Goal: Task Accomplishment & Management: Use online tool/utility

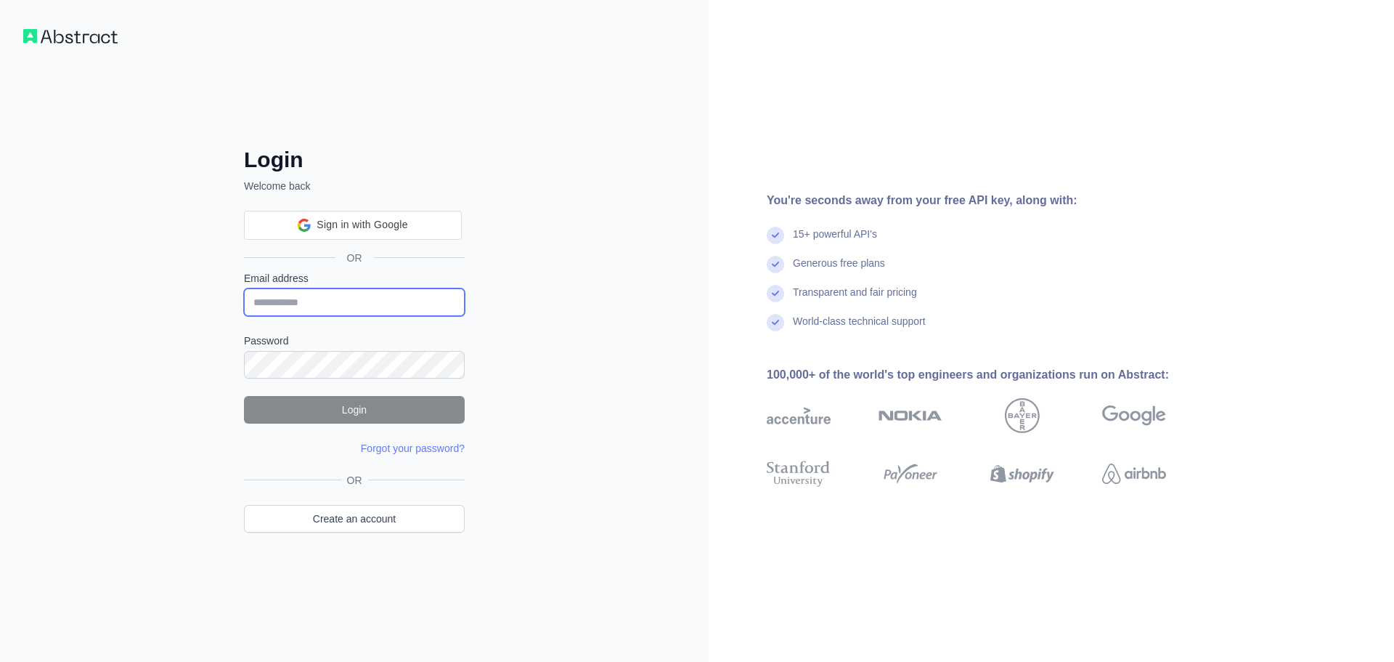
type input "**********"
click at [362, 411] on button "Login" at bounding box center [354, 410] width 221 height 28
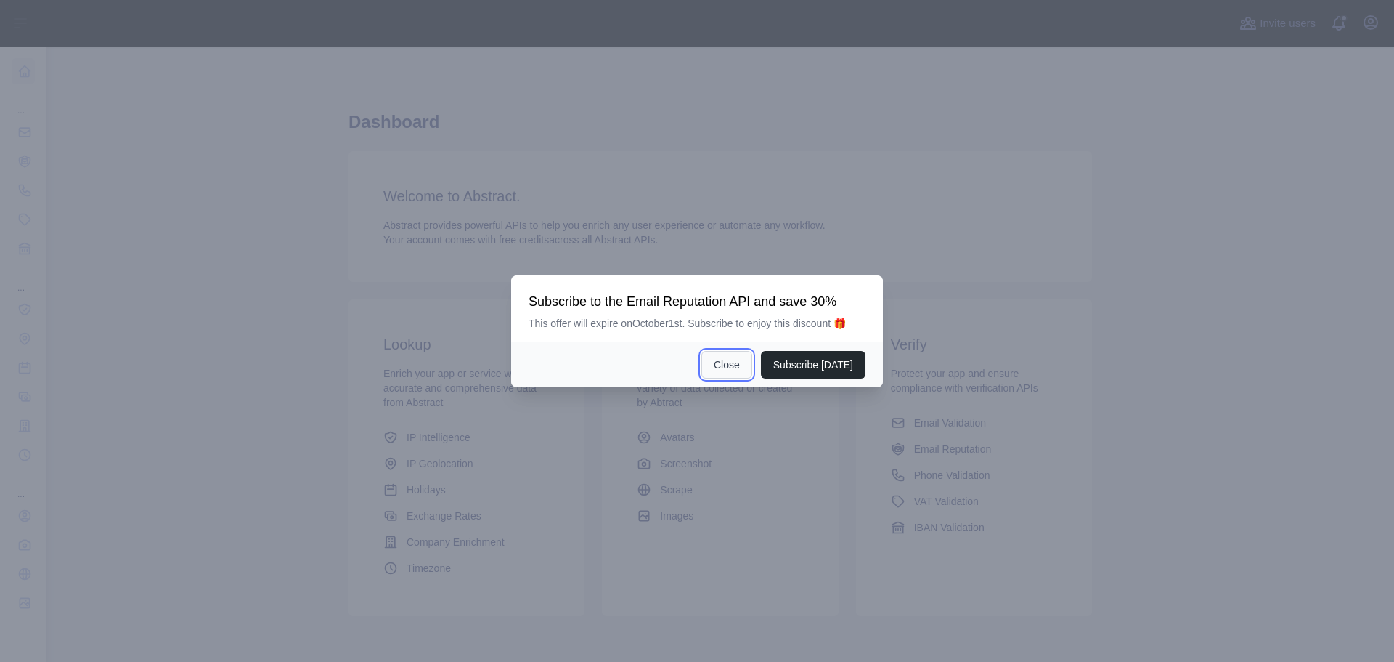
click at [740, 359] on button "Close" at bounding box center [727, 365] width 51 height 28
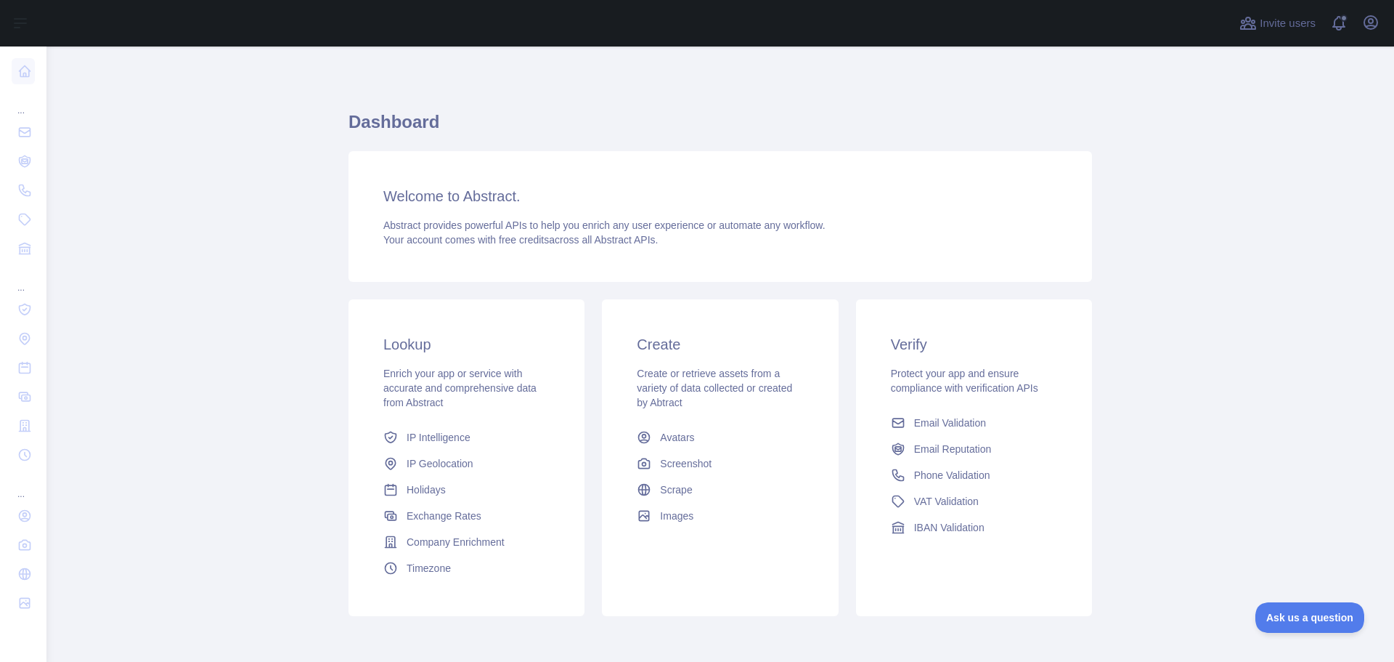
click at [1221, 401] on main "Dashboard Welcome to Abstract. Abstract provides powerful APIs to help you enri…" at bounding box center [720, 353] width 1348 height 615
click at [248, 251] on main "Dashboard Welcome to Abstract. Abstract provides powerful APIs to help you enri…" at bounding box center [720, 353] width 1348 height 615
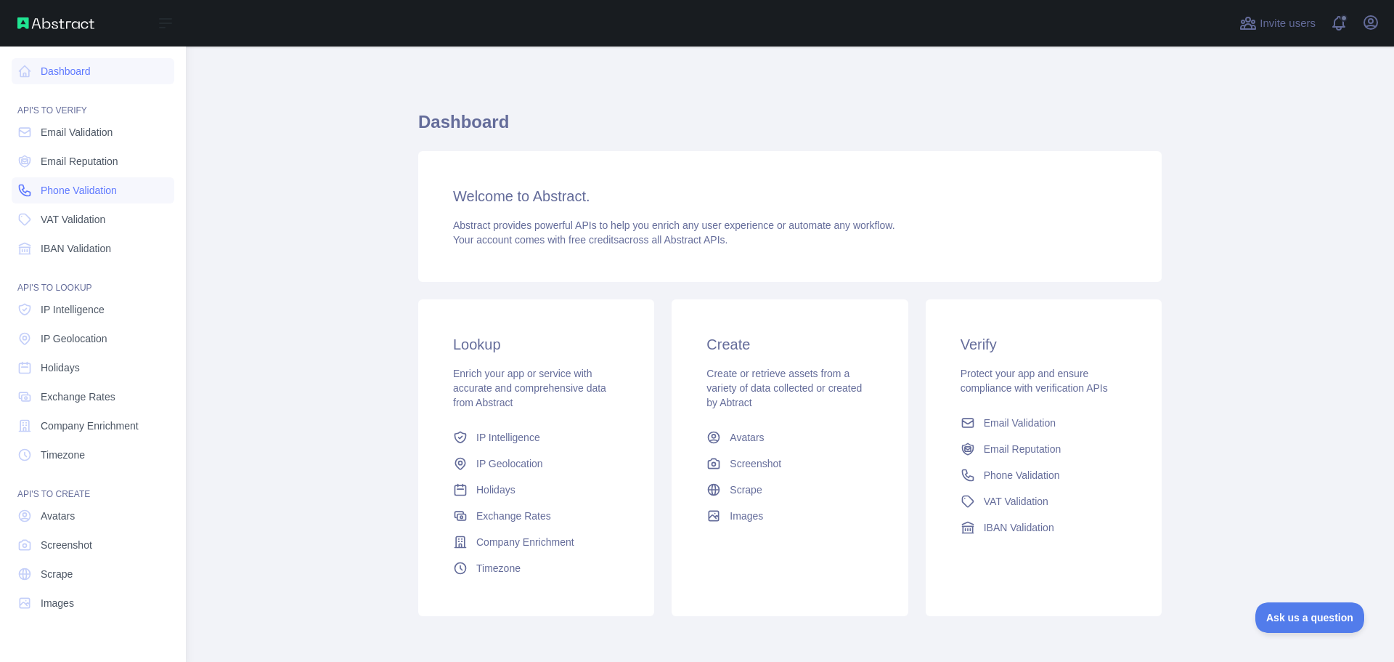
click at [18, 188] on icon at bounding box center [24, 190] width 15 height 15
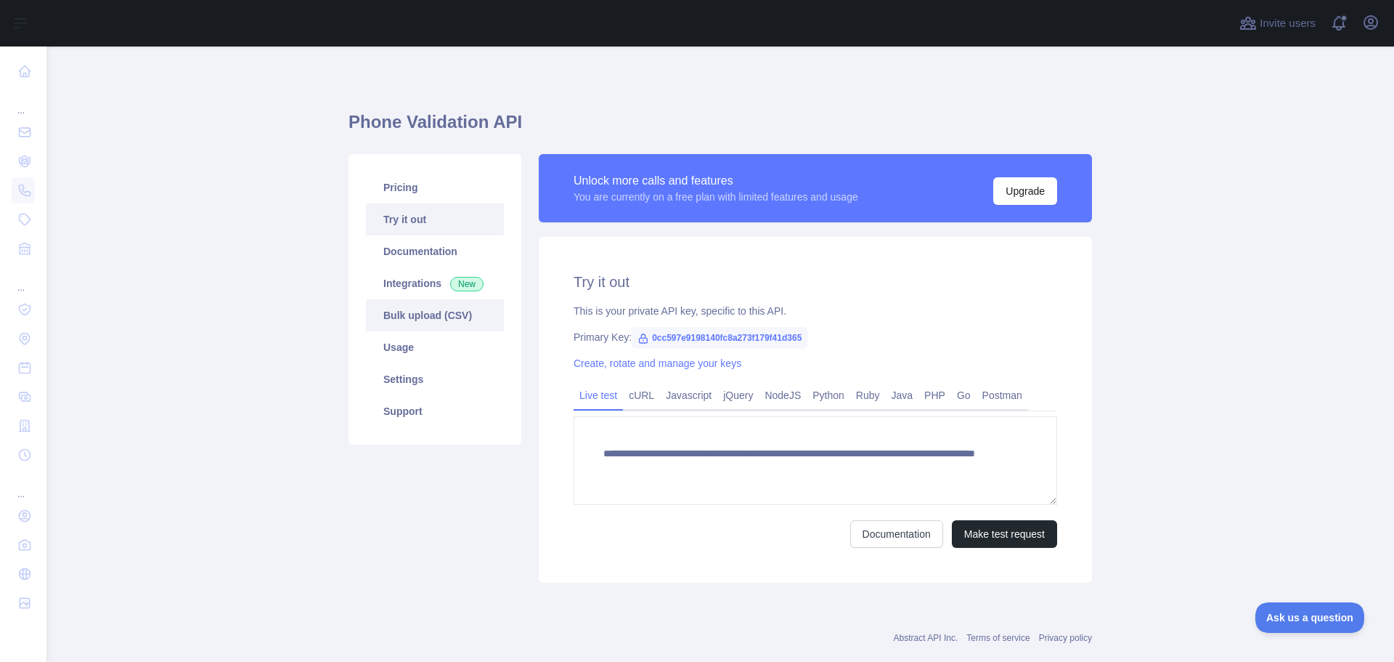
click at [489, 305] on link "Bulk upload (CSV)" at bounding box center [435, 315] width 138 height 32
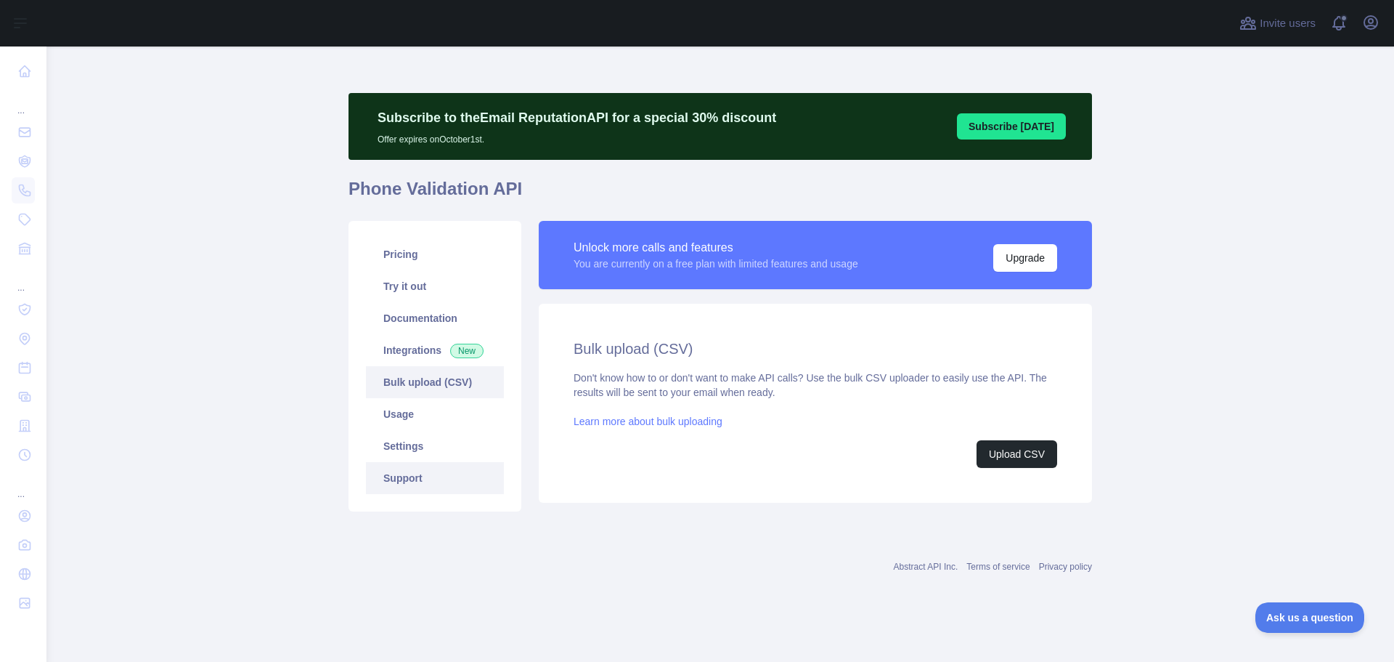
click at [424, 476] on link "Support" at bounding box center [435, 478] width 138 height 32
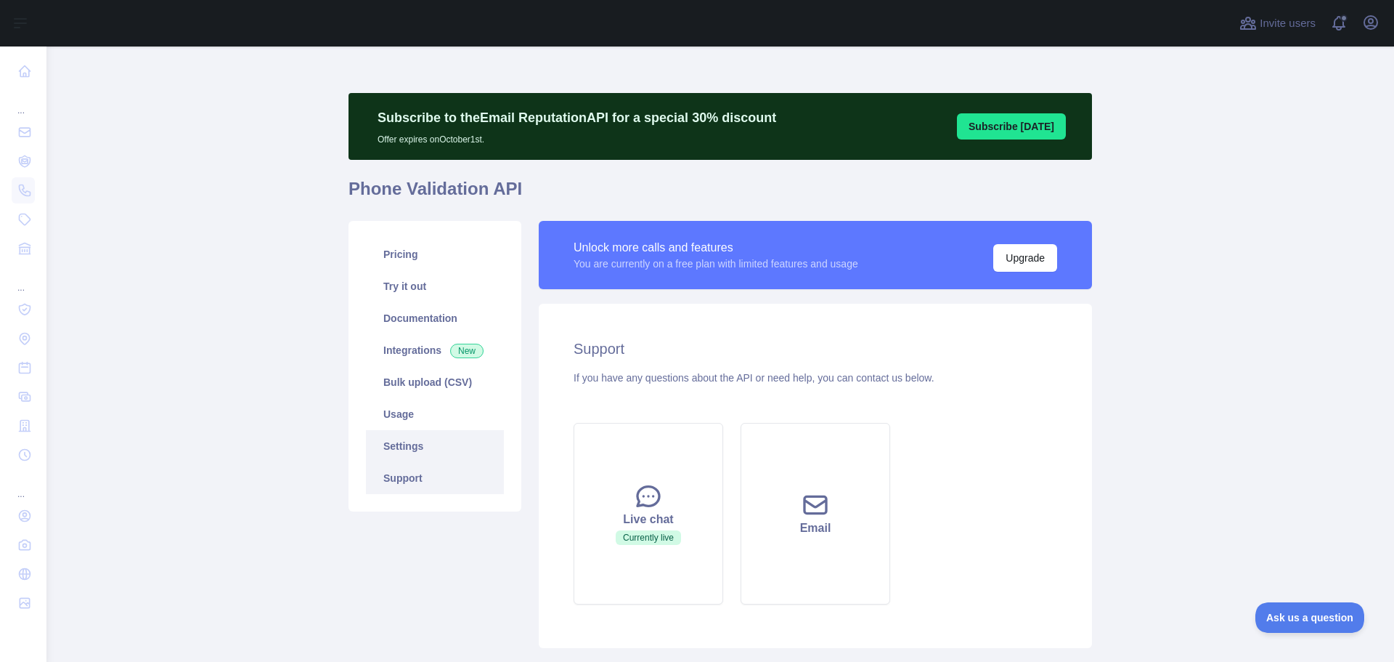
click at [412, 446] on link "Settings" at bounding box center [435, 446] width 138 height 32
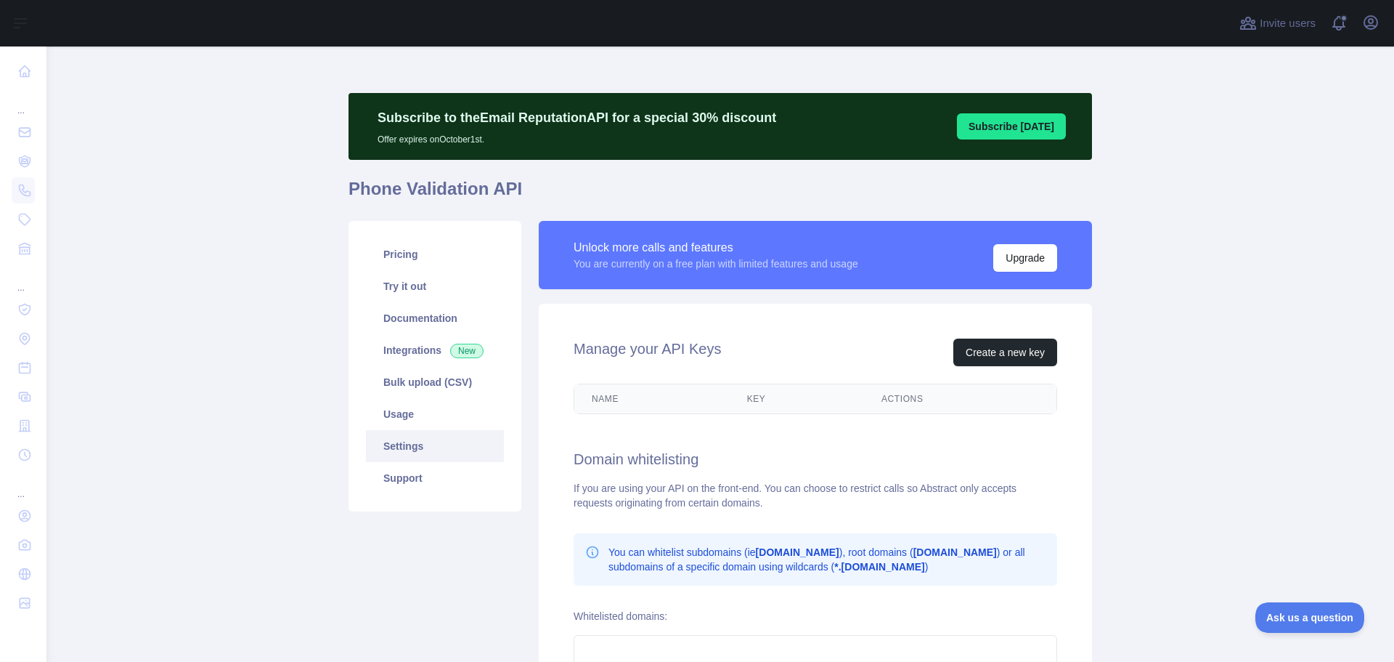
click at [412, 446] on link "Settings" at bounding box center [435, 446] width 138 height 32
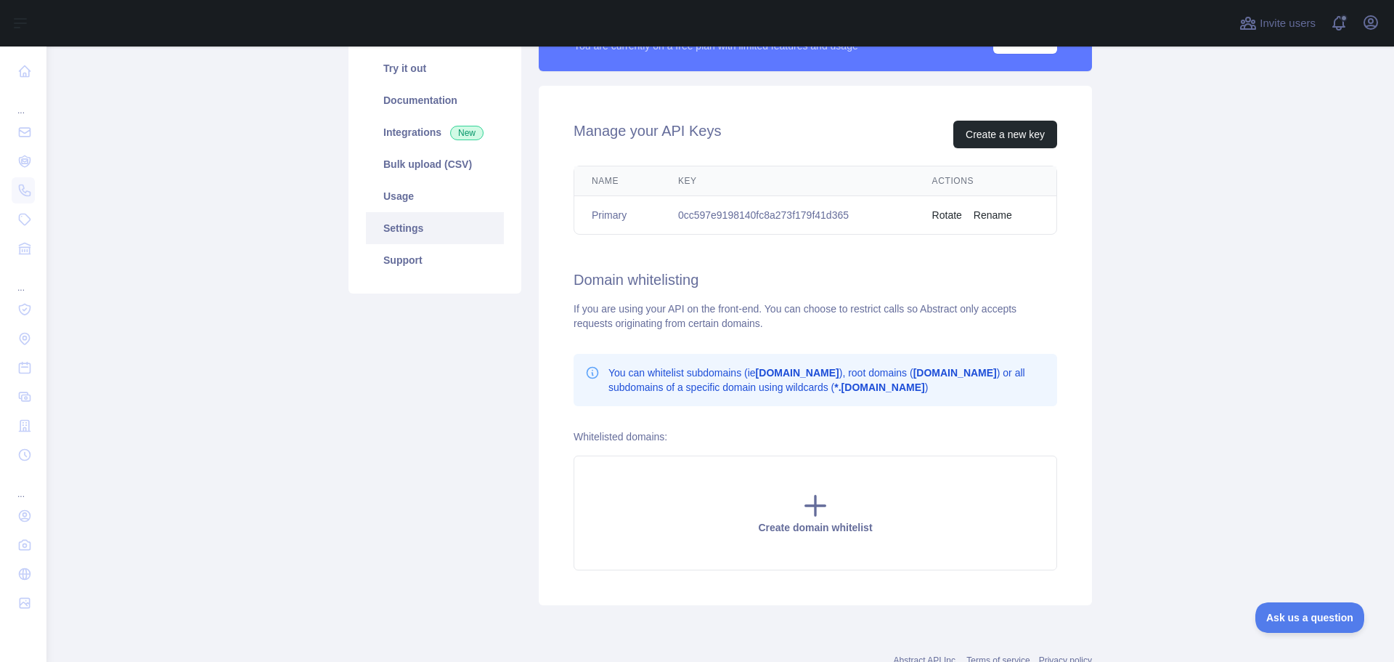
scroll to position [145, 0]
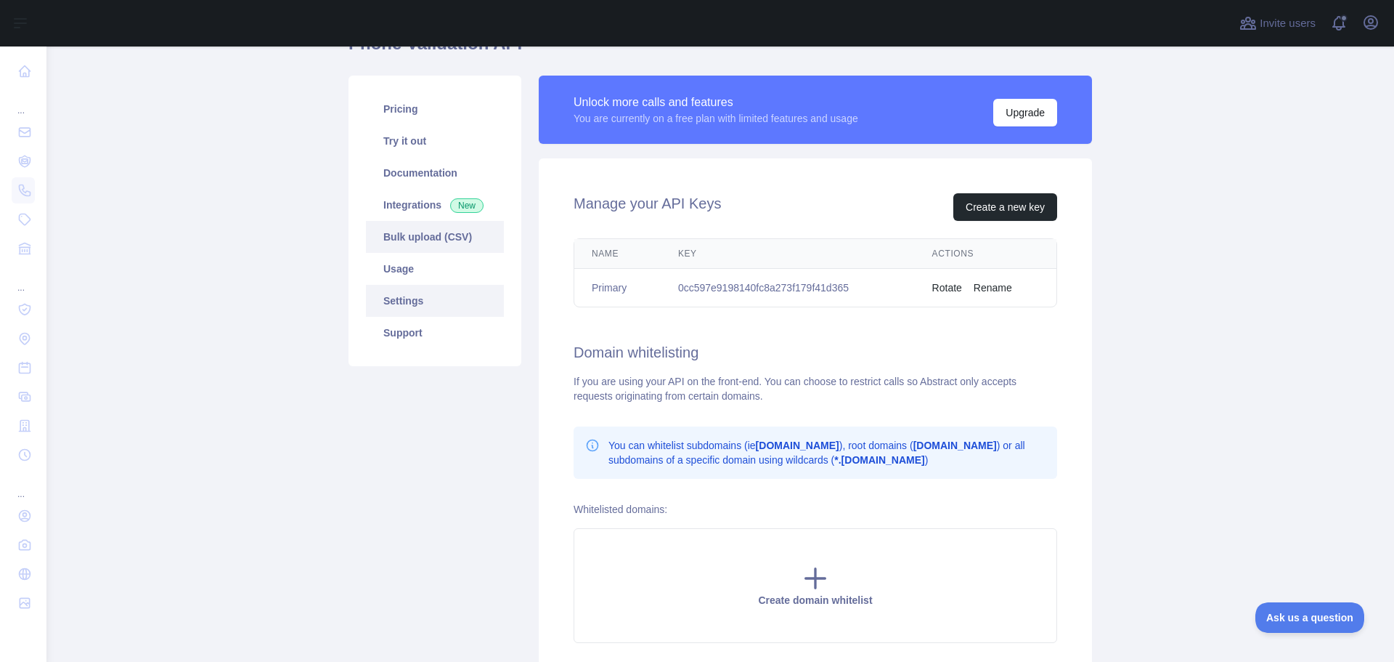
click at [423, 239] on link "Bulk upload (CSV)" at bounding box center [435, 237] width 138 height 32
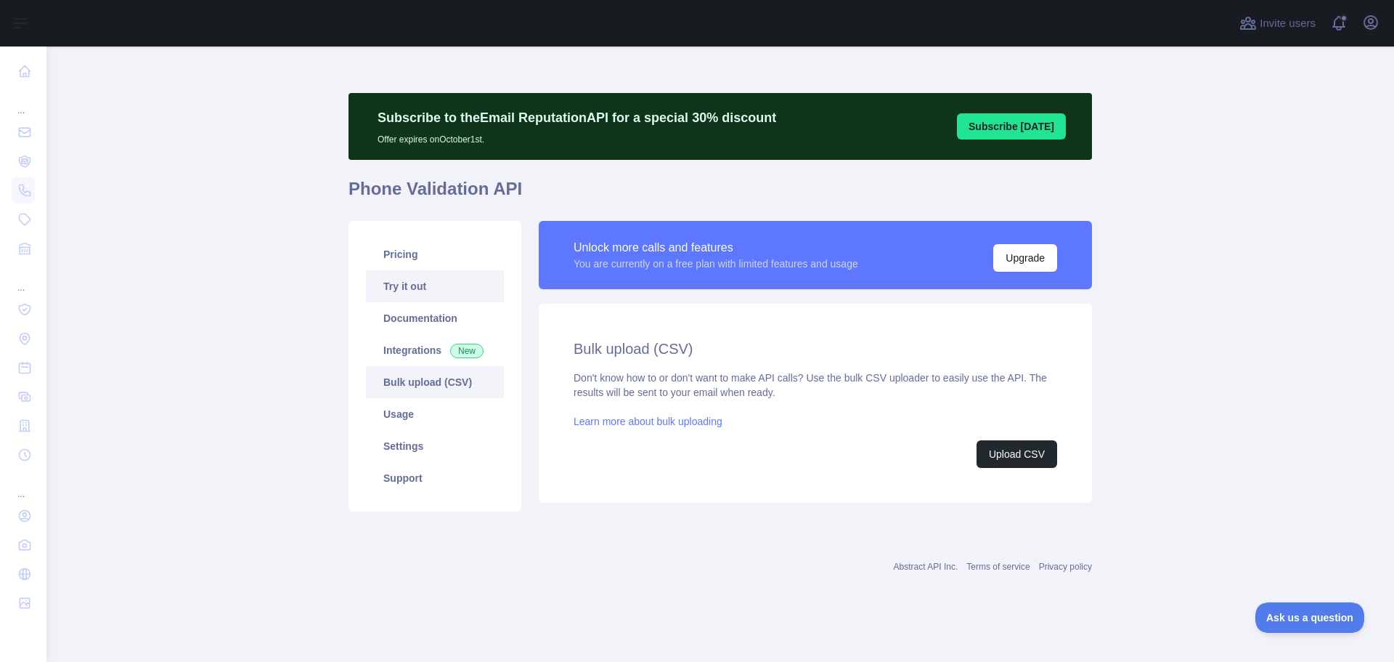
click at [417, 289] on link "Try it out" at bounding box center [435, 286] width 138 height 32
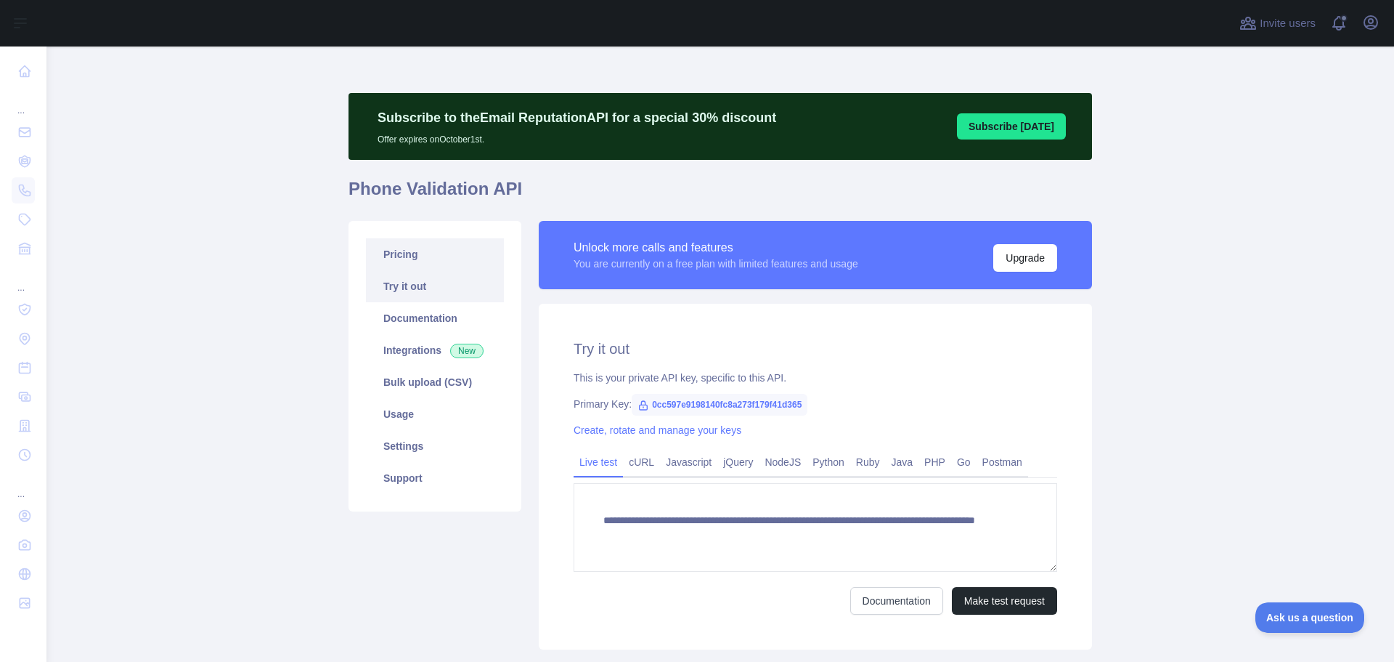
click at [415, 260] on link "Pricing" at bounding box center [435, 254] width 138 height 32
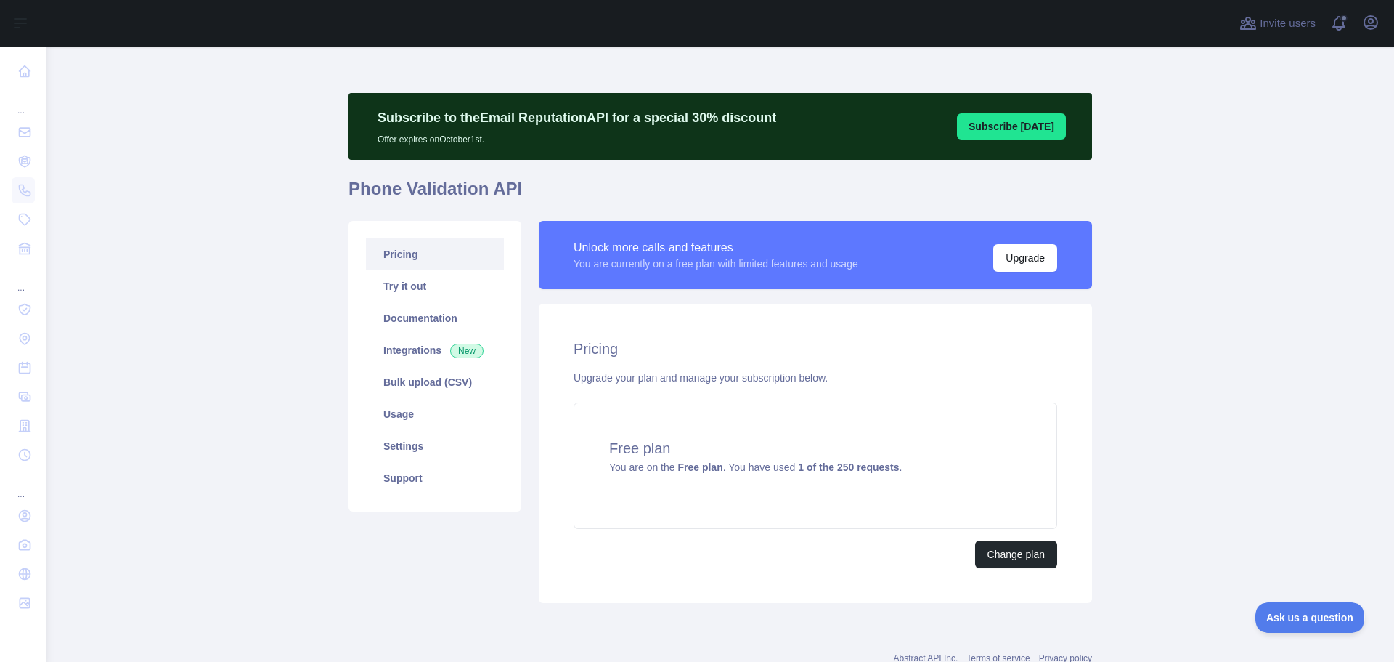
click at [245, 384] on main "Subscribe to the Email Reputation API for a special 30 % discount Offer expires…" at bounding box center [720, 353] width 1348 height 615
click at [405, 343] on link "Integrations New" at bounding box center [435, 350] width 138 height 32
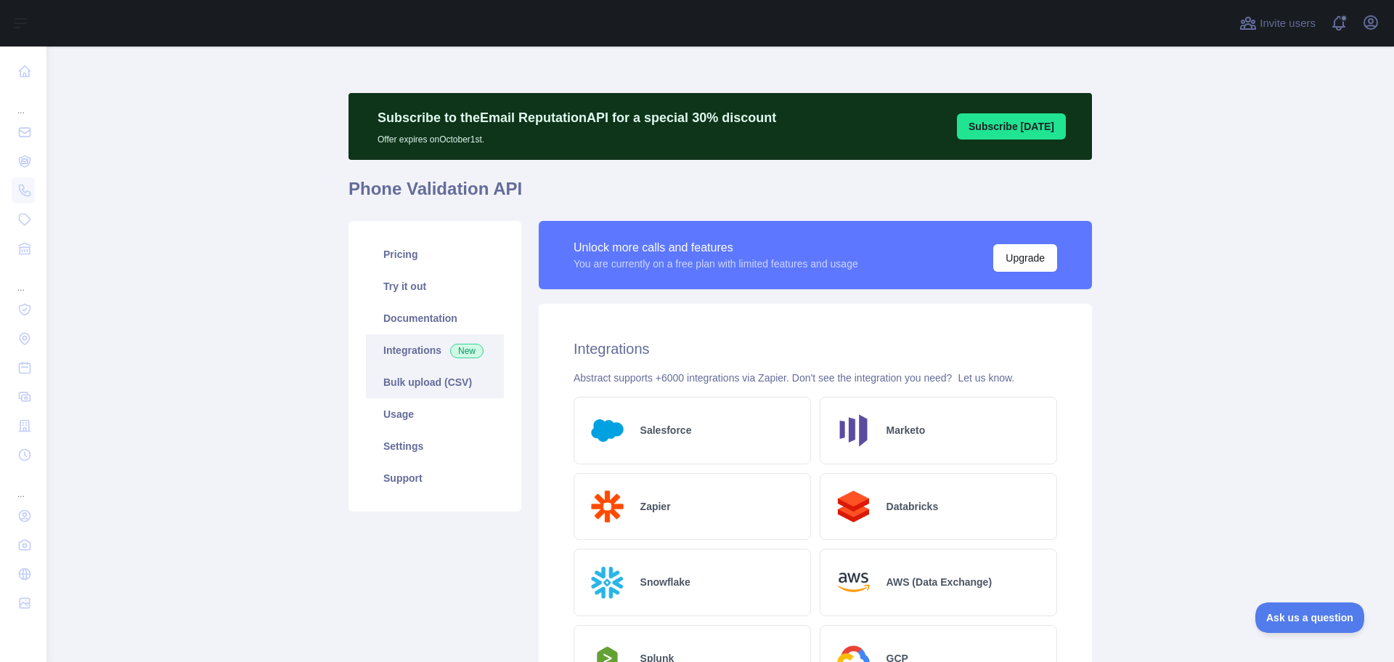
click at [436, 378] on link "Bulk upload (CSV)" at bounding box center [435, 382] width 138 height 32
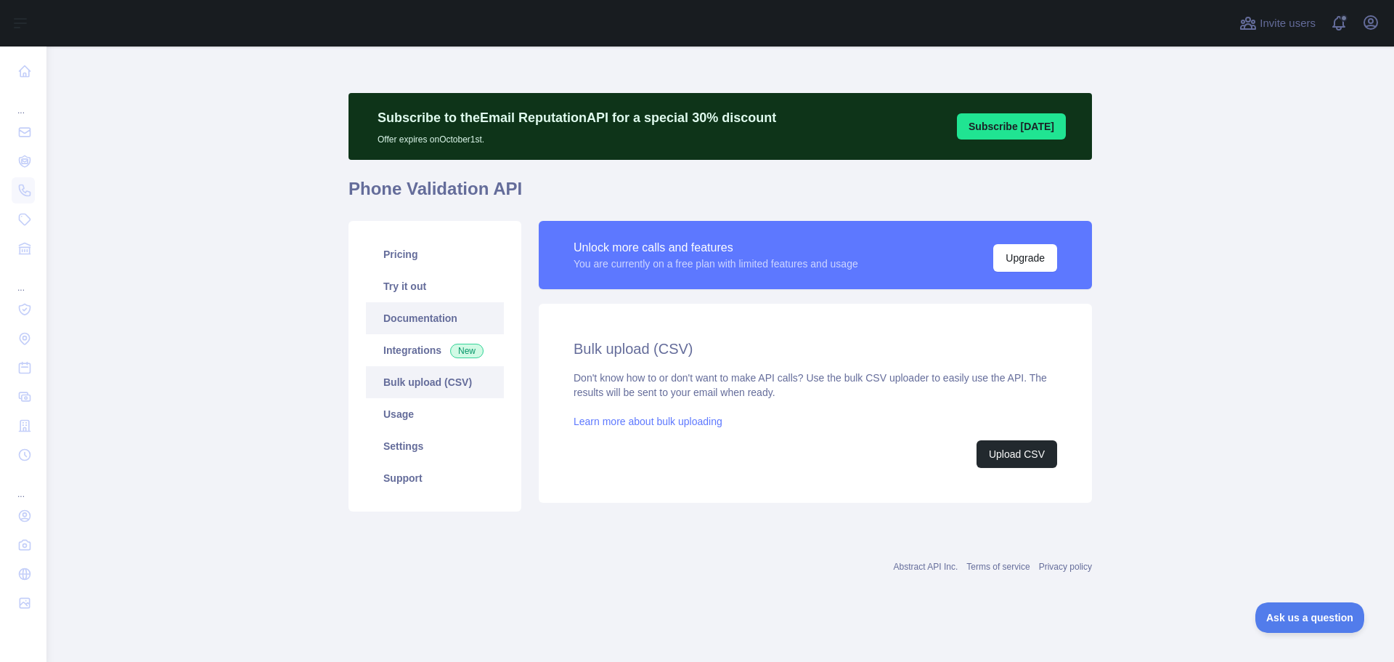
click at [418, 314] on link "Documentation" at bounding box center [435, 318] width 138 height 32
click at [1030, 448] on button "Upload CSV" at bounding box center [1017, 454] width 81 height 28
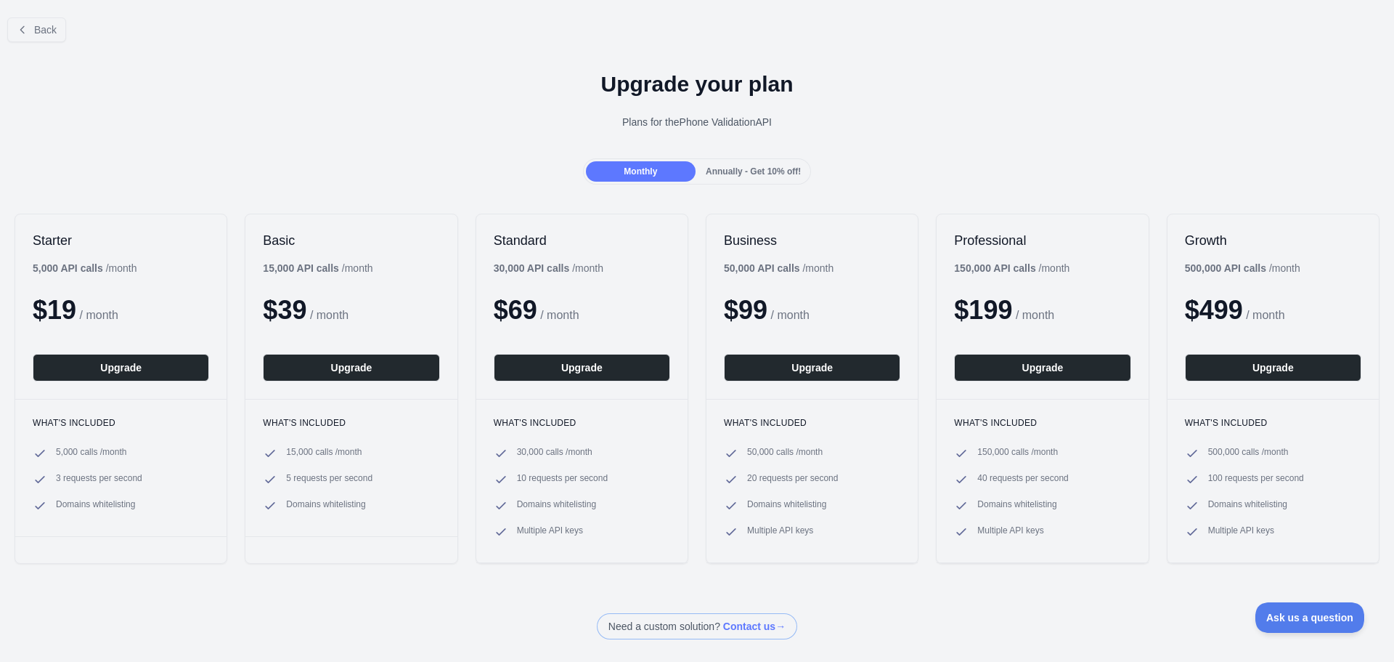
click at [155, 182] on div "Monthly Annually - Get 10% off!" at bounding box center [697, 171] width 1394 height 26
click at [712, 162] on div "Annually - Get 10% off!" at bounding box center [754, 171] width 110 height 20
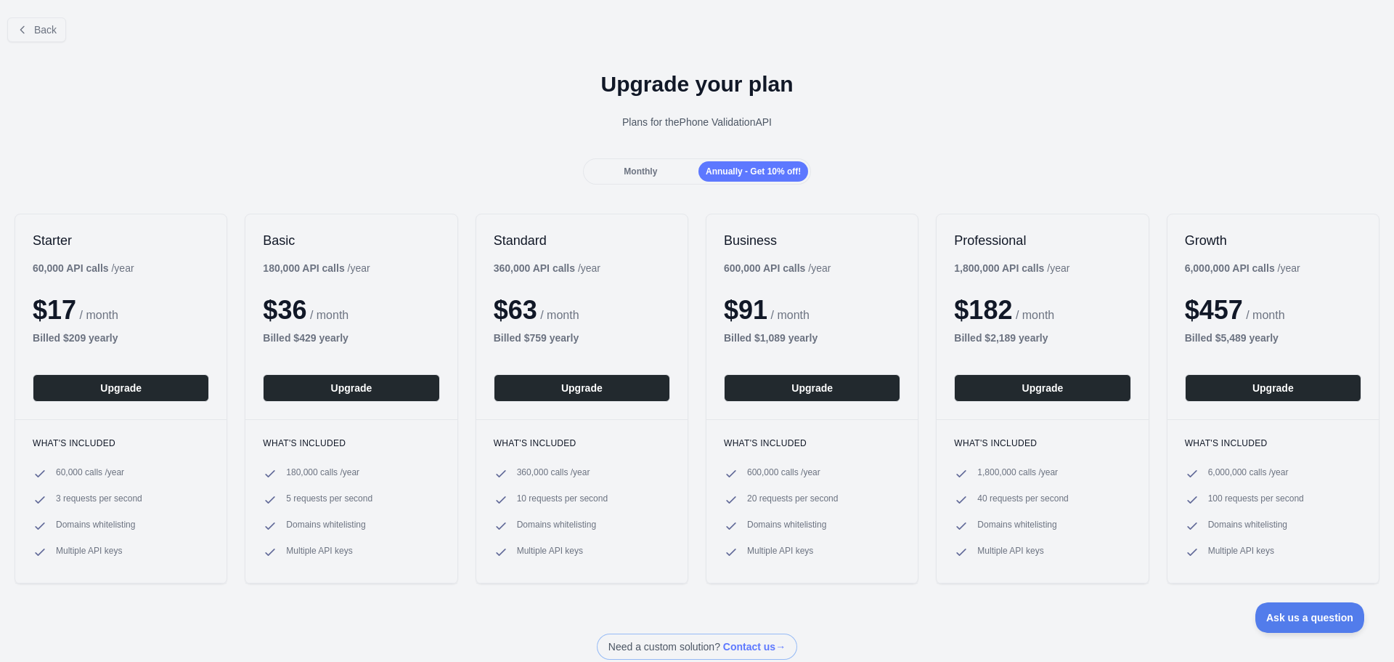
click at [651, 166] on span "Monthly" at bounding box center [640, 171] width 33 height 10
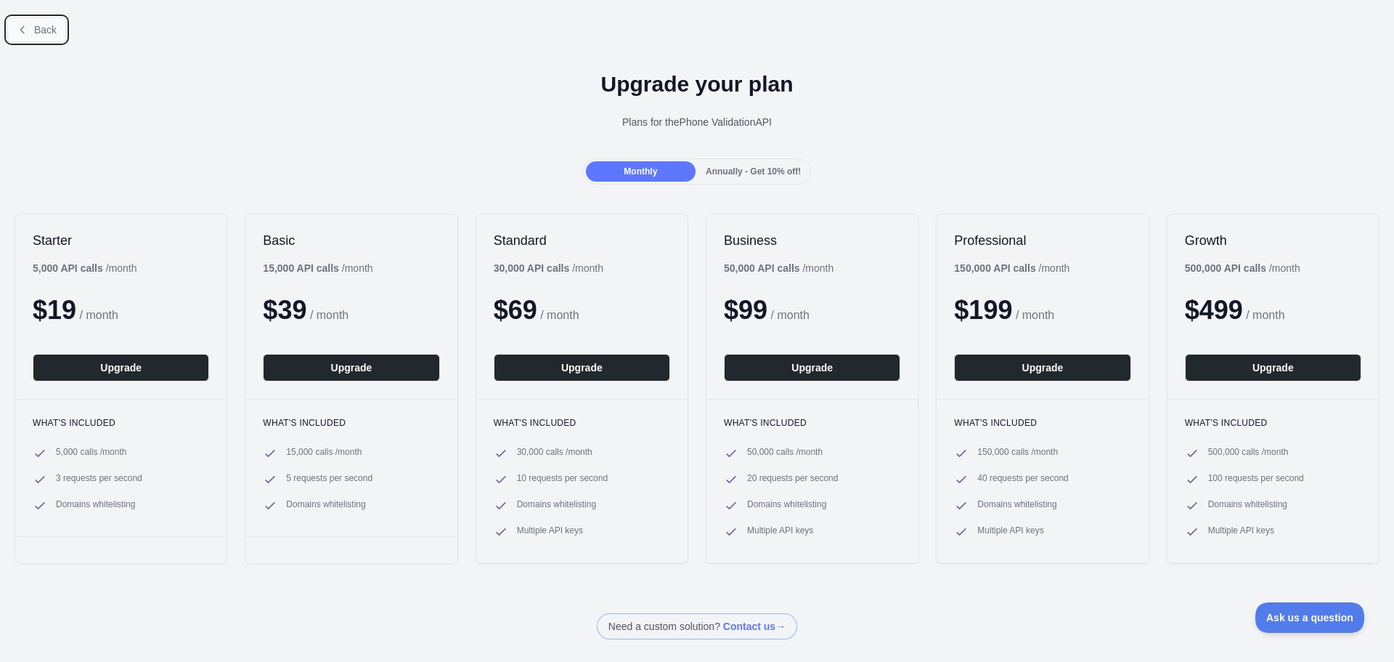
click at [25, 28] on icon at bounding box center [23, 30] width 12 height 12
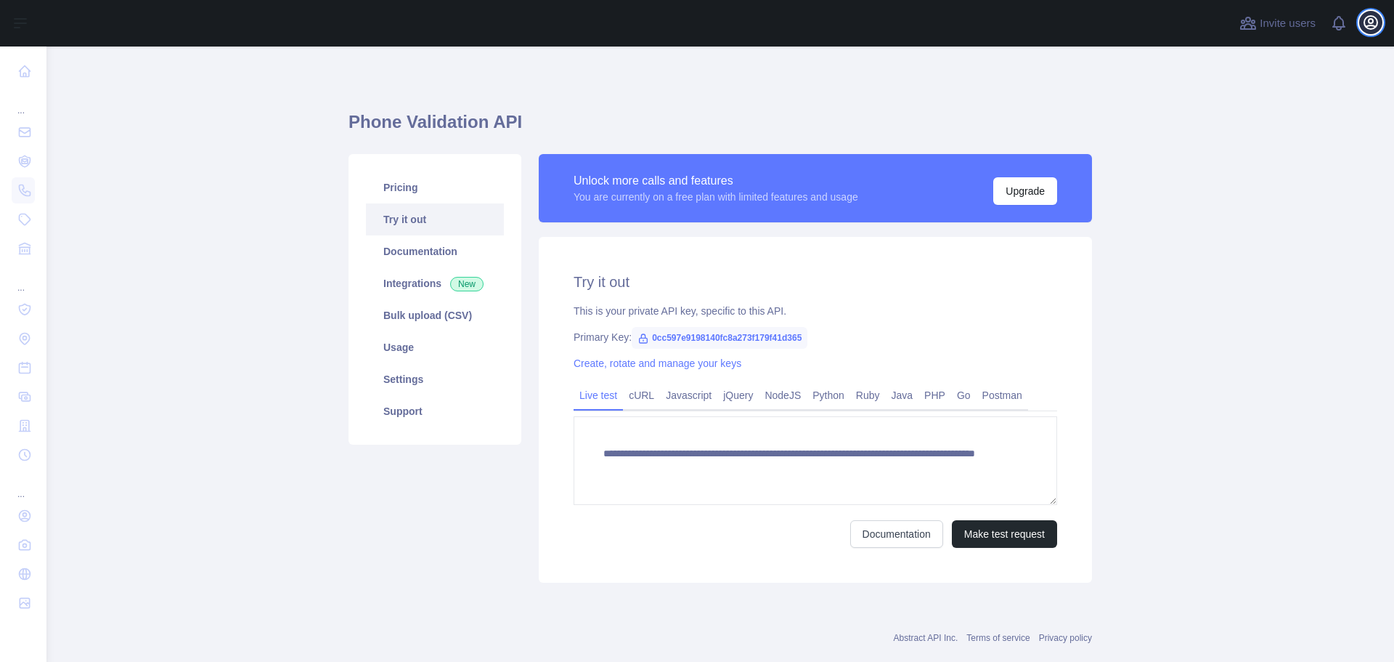
click at [1376, 27] on icon "button" at bounding box center [1371, 22] width 13 height 13
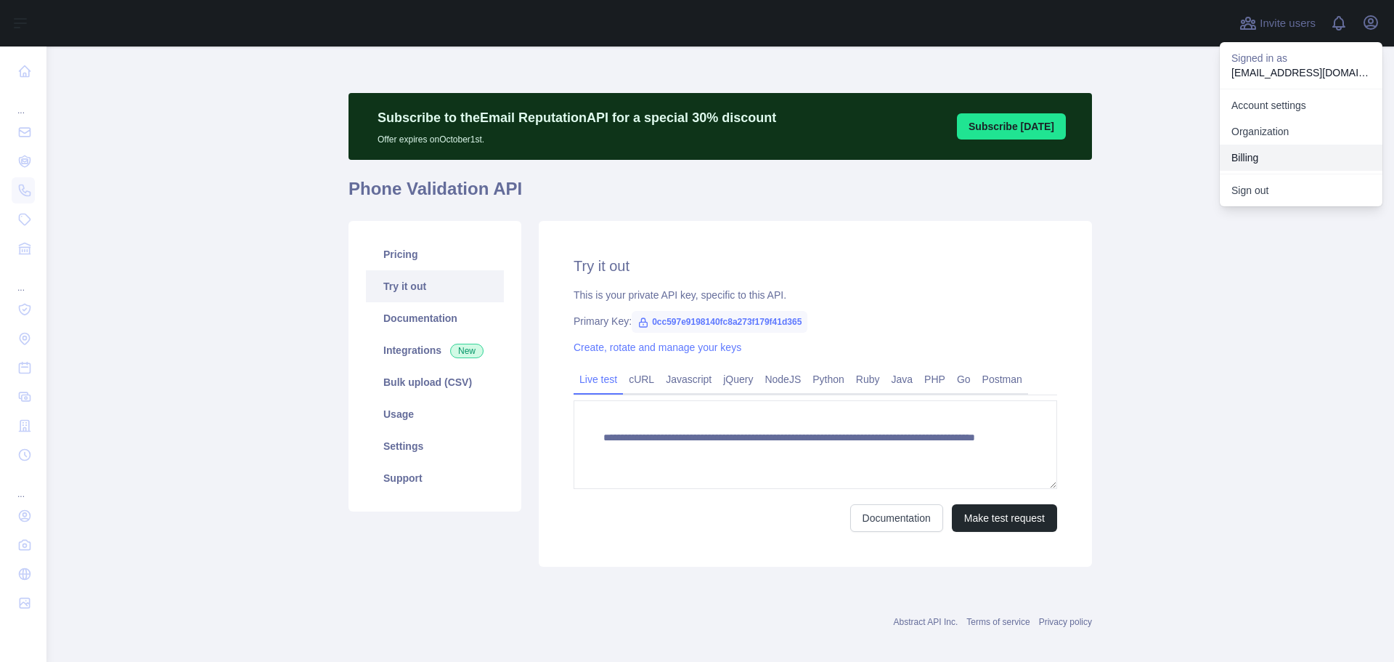
click at [1277, 164] on button "Billing" at bounding box center [1301, 158] width 163 height 26
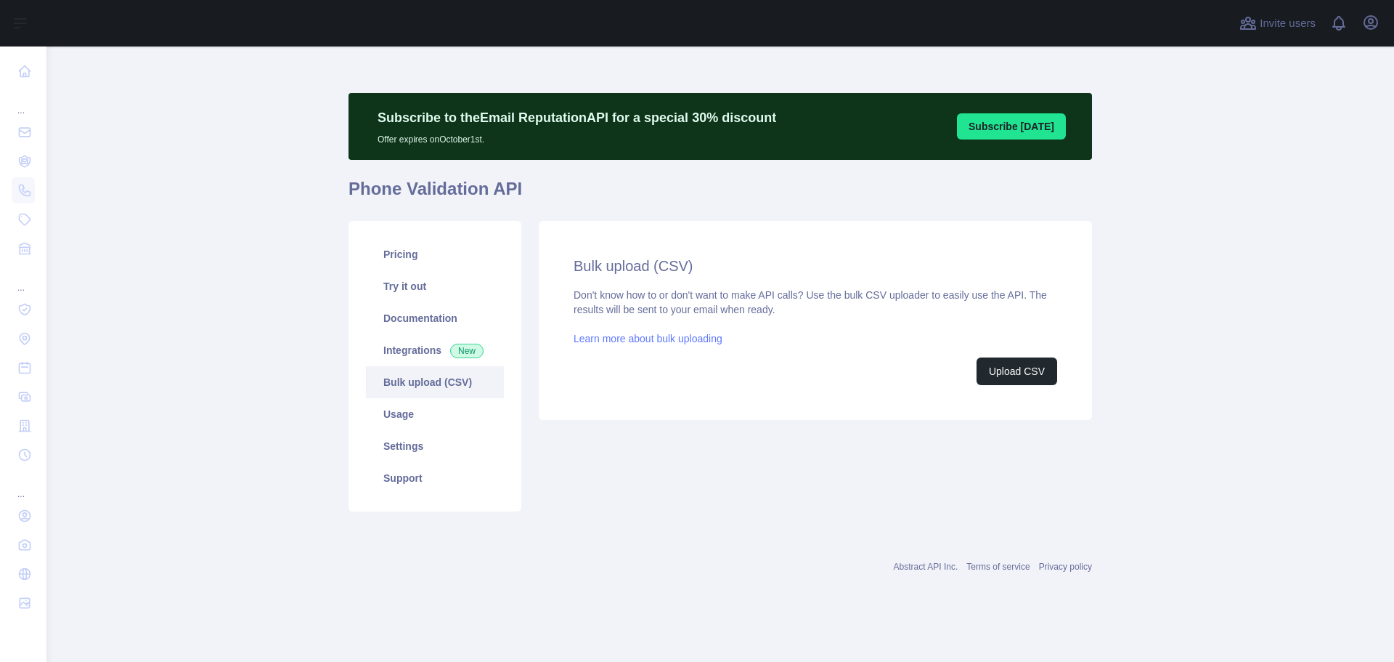
click at [693, 341] on link "Learn more about bulk uploading" at bounding box center [648, 339] width 149 height 12
click at [1016, 375] on button "Upload CSV" at bounding box center [1017, 371] width 81 height 28
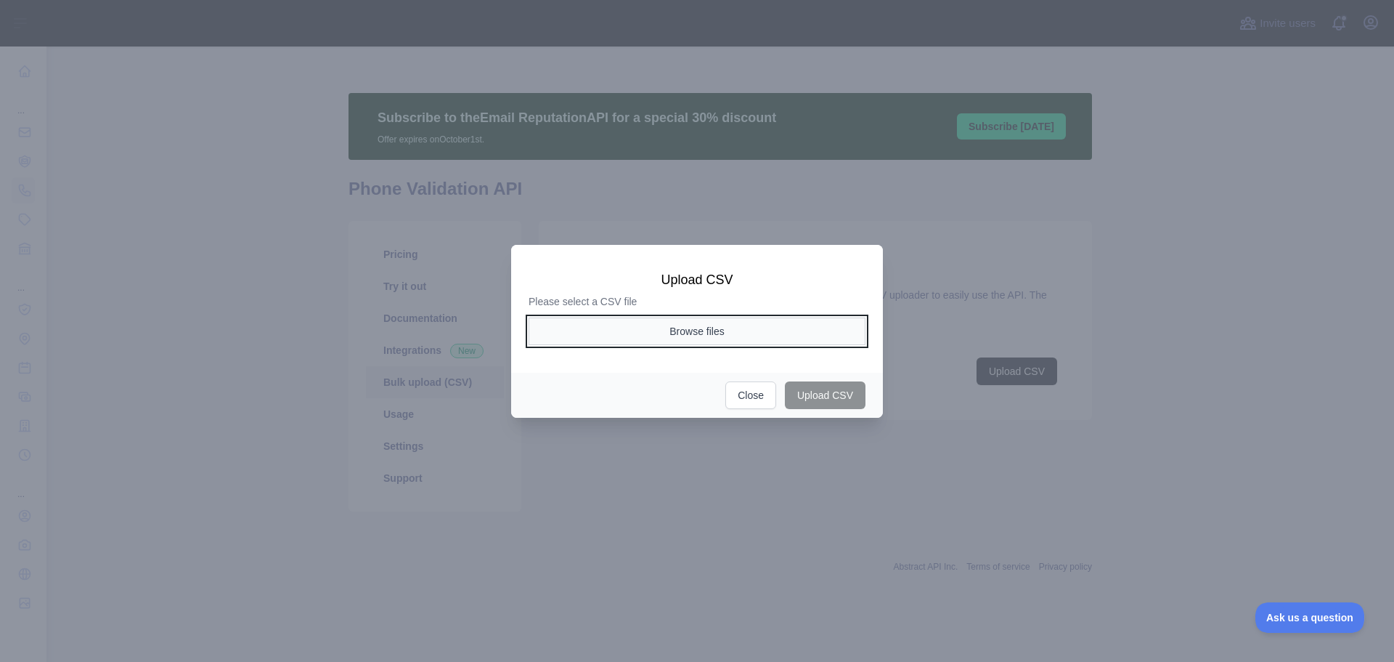
click at [680, 331] on button "Browse files" at bounding box center [697, 331] width 337 height 28
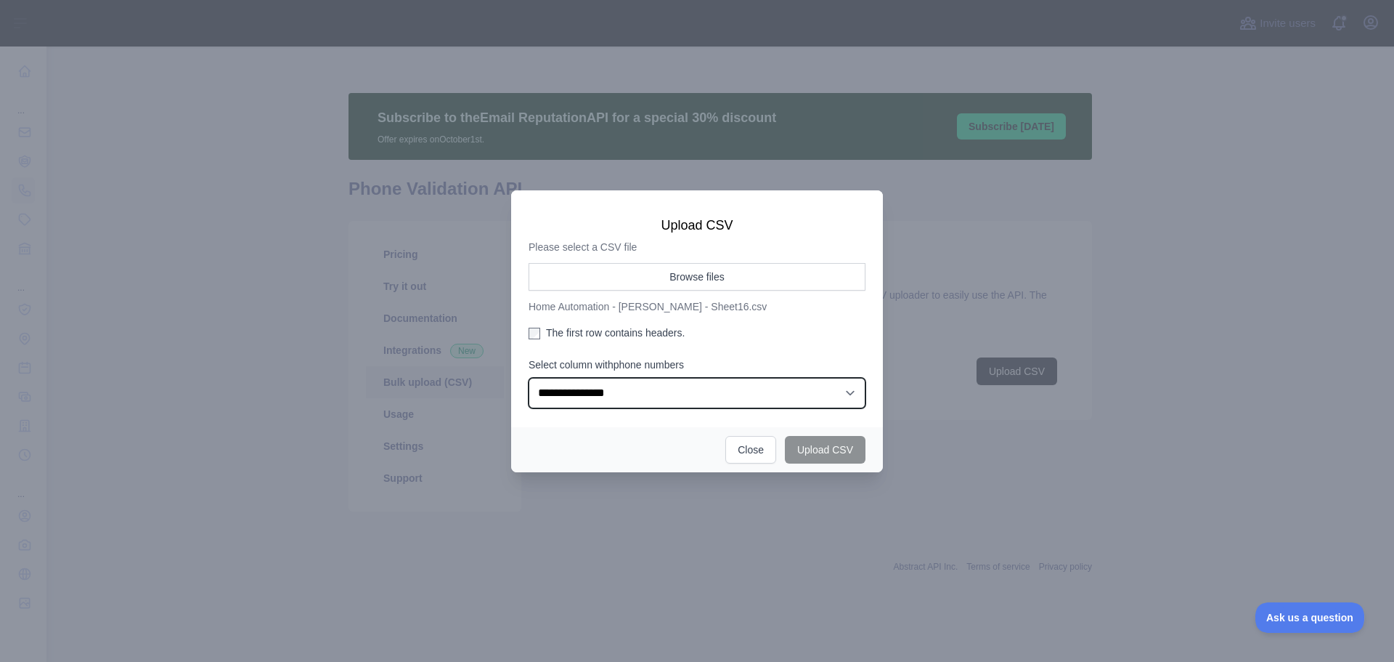
click at [744, 383] on select "**********" at bounding box center [697, 393] width 337 height 31
click at [529, 378] on select "**********" at bounding box center [697, 393] width 337 height 31
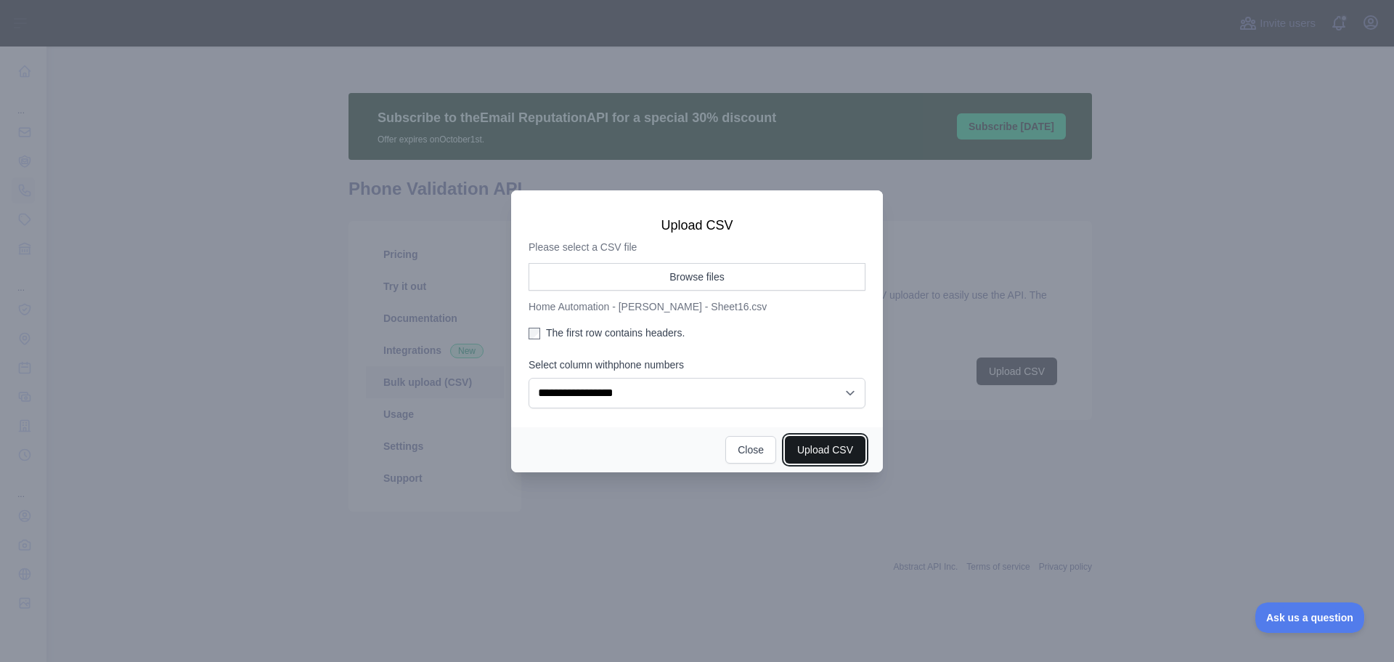
click at [834, 444] on button "Upload CSV" at bounding box center [825, 450] width 81 height 28
select select "**"
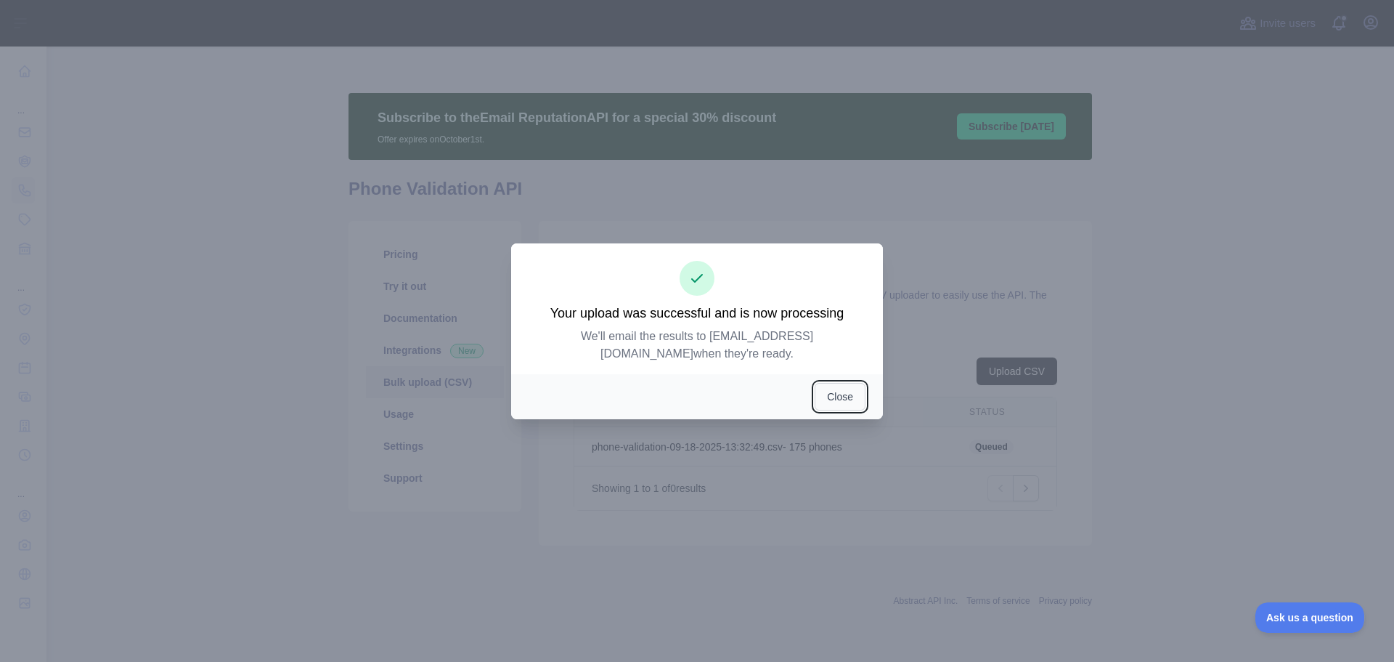
click at [849, 399] on button "Close" at bounding box center [840, 397] width 51 height 28
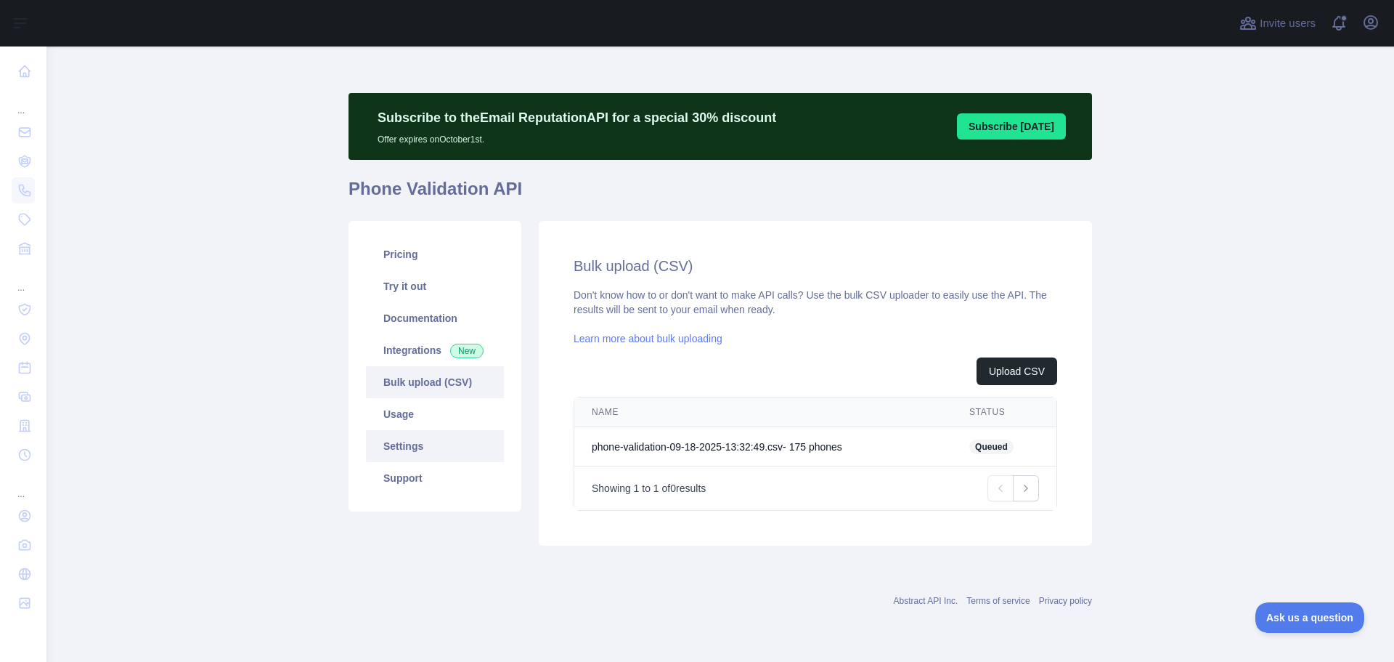
click at [386, 449] on link "Settings" at bounding box center [435, 446] width 138 height 32
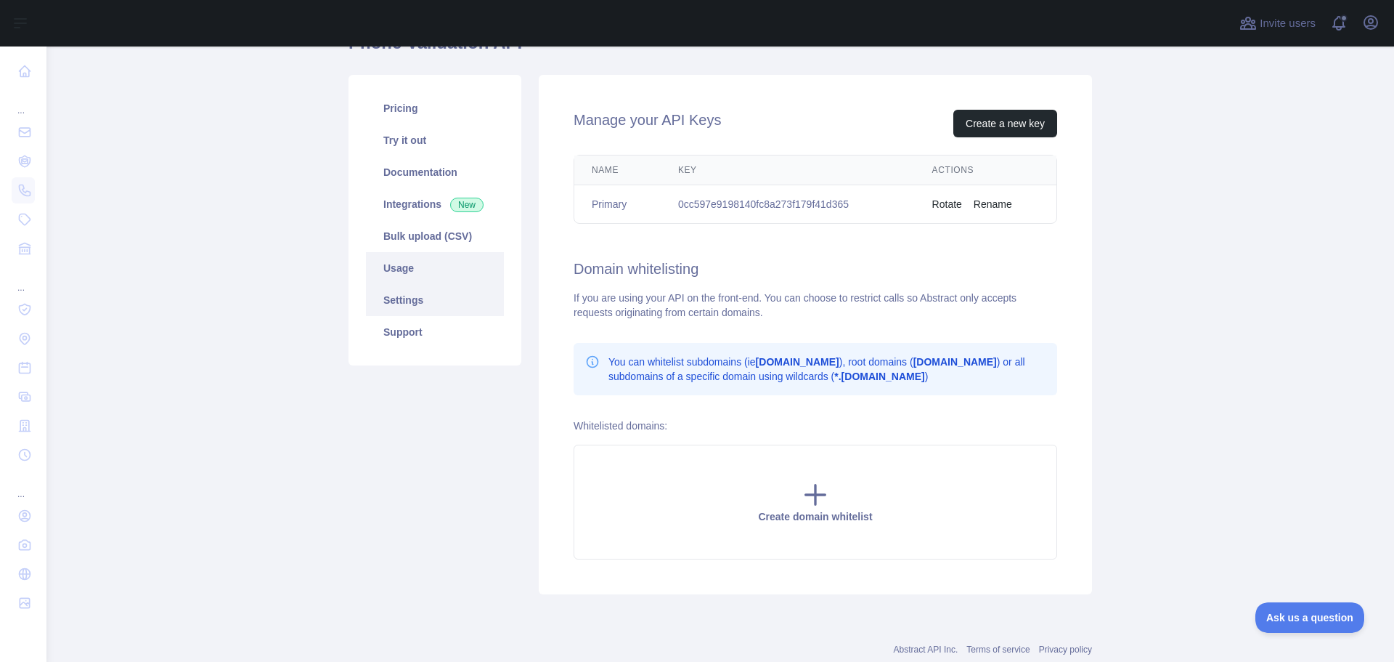
scroll to position [113, 0]
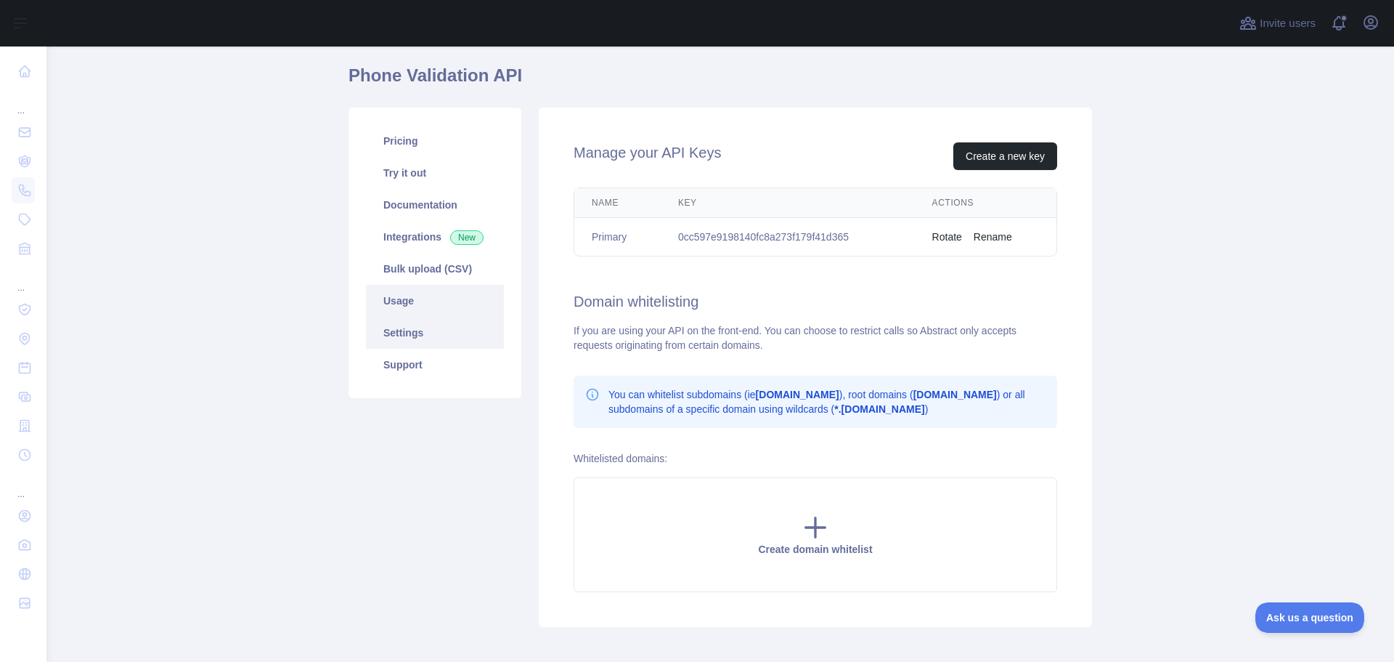
click at [411, 295] on link "Usage" at bounding box center [435, 301] width 138 height 32
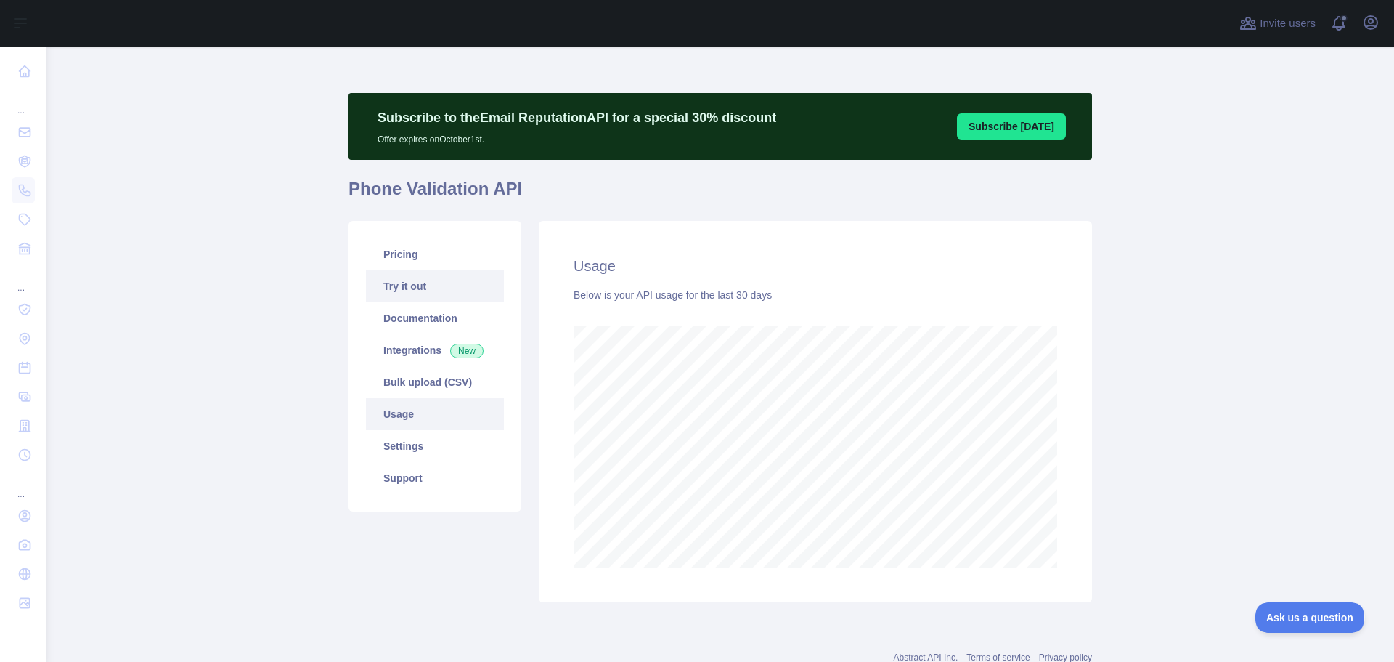
scroll to position [615, 1337]
click at [450, 381] on link "Bulk upload (CSV)" at bounding box center [435, 382] width 138 height 32
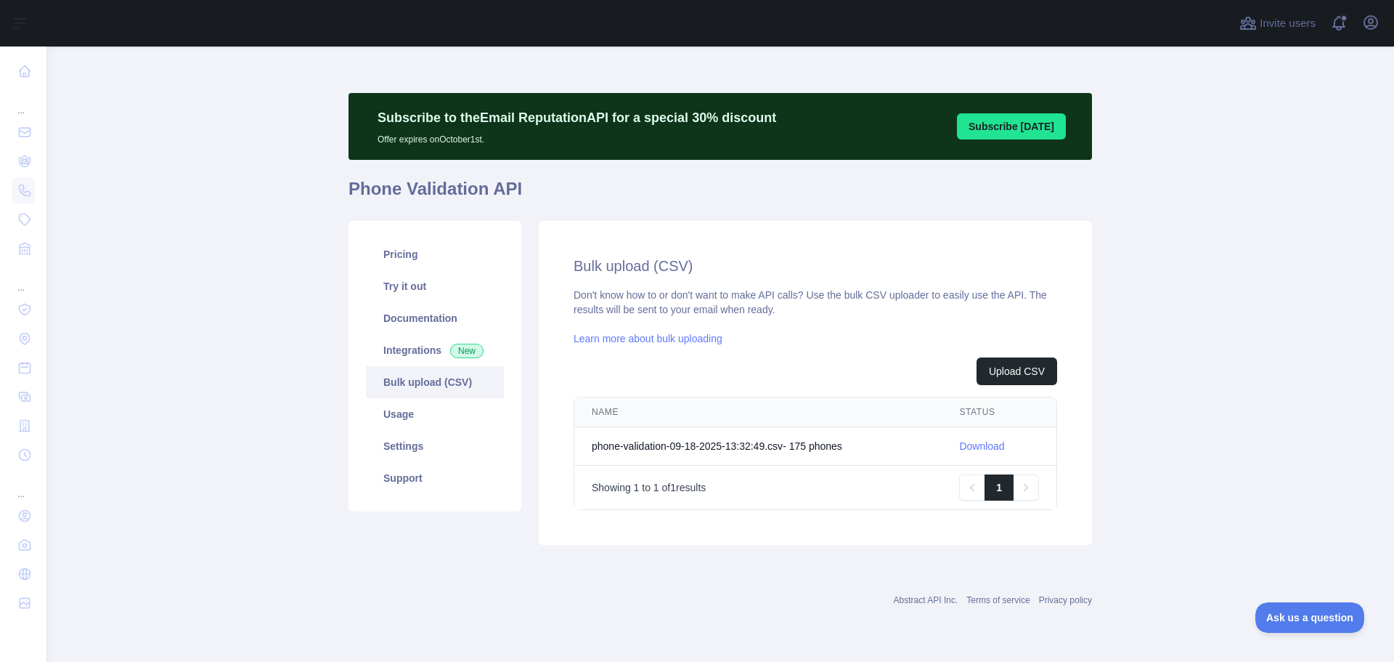
click at [987, 446] on link "Download" at bounding box center [981, 446] width 45 height 12
